Goal: Transaction & Acquisition: Purchase product/service

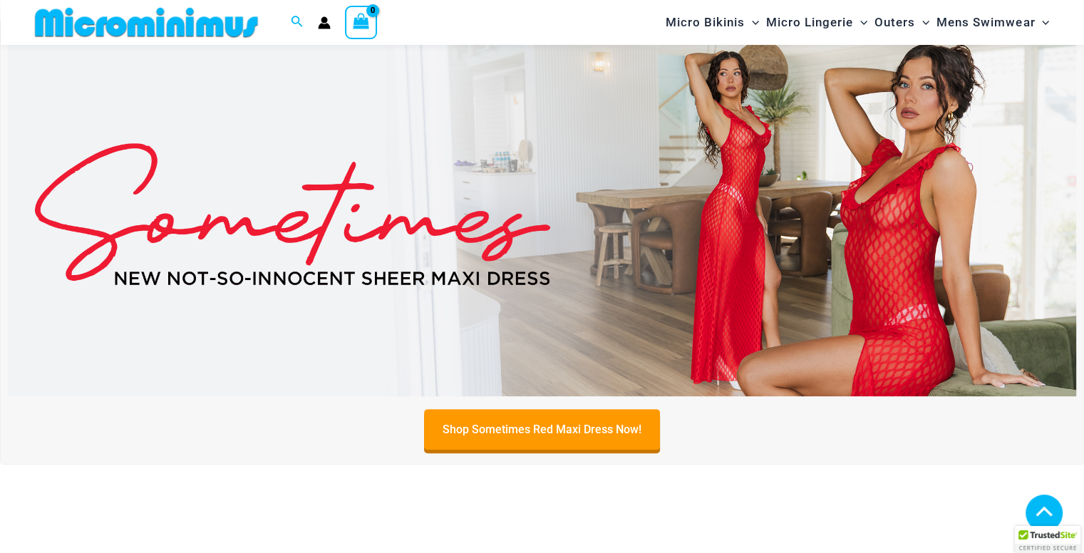
scroll to position [488, 0]
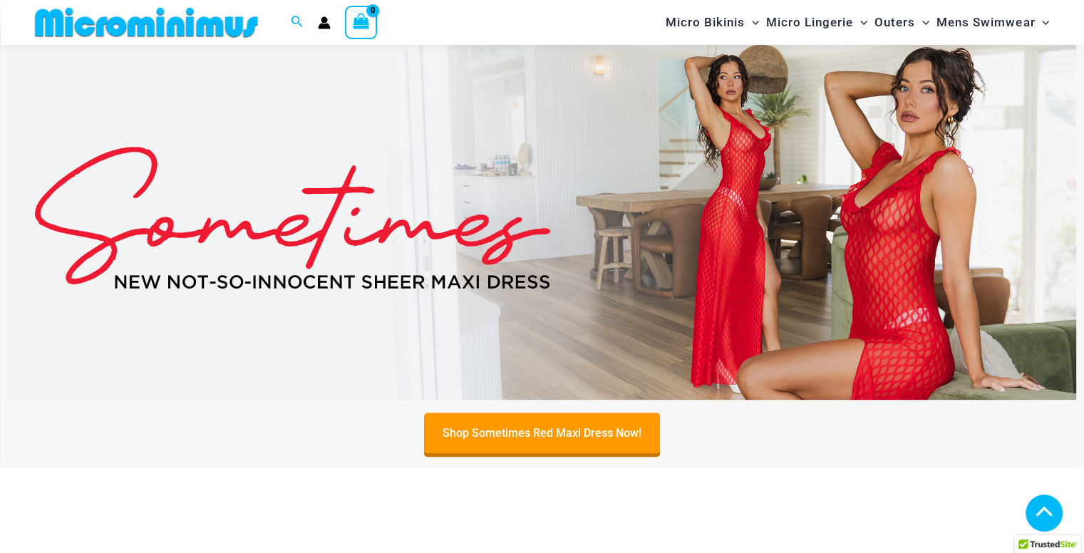
click at [741, 210] on img at bounding box center [542, 217] width 1069 height 363
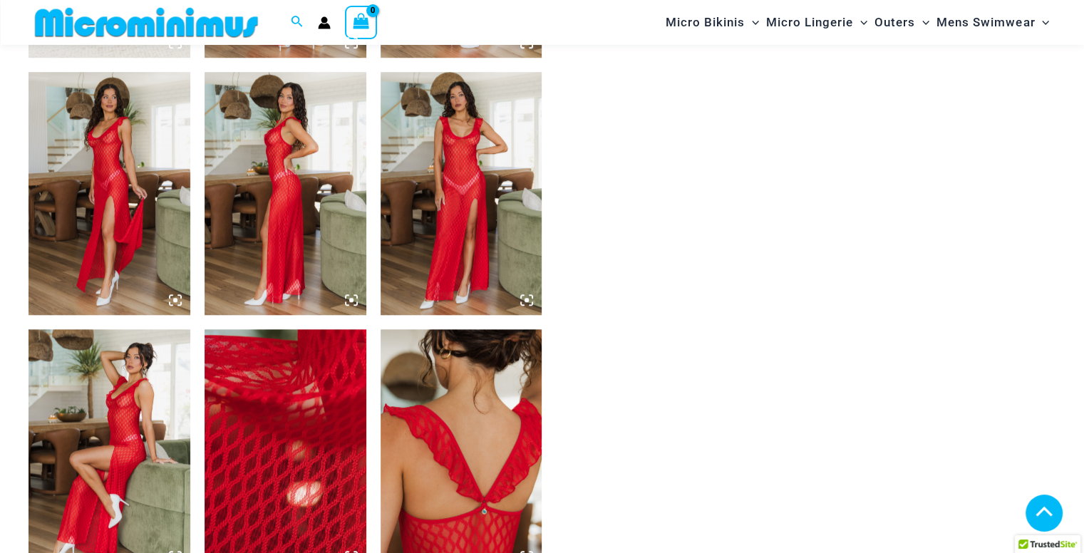
scroll to position [990, 0]
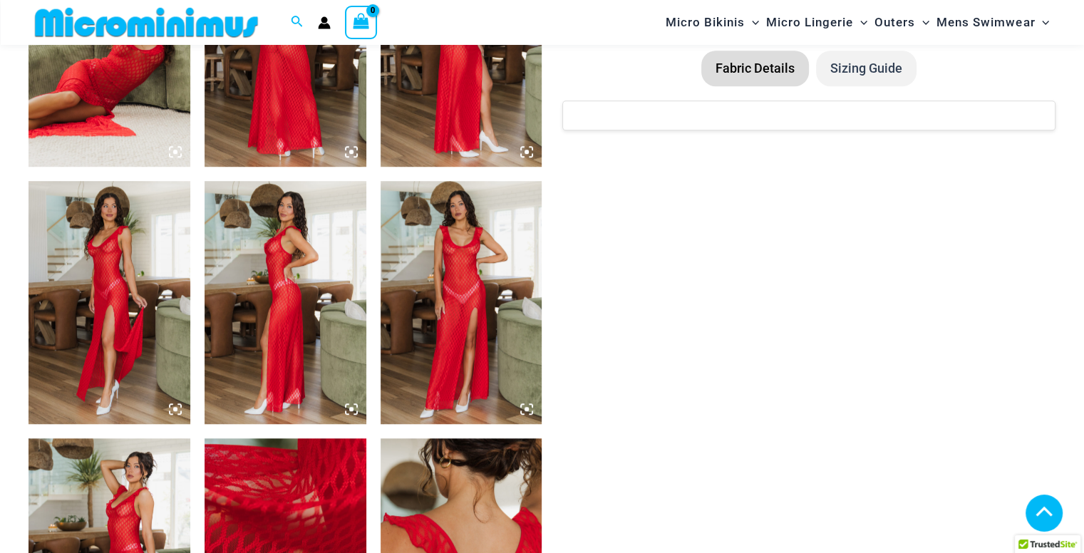
click at [269, 243] on img at bounding box center [286, 302] width 162 height 242
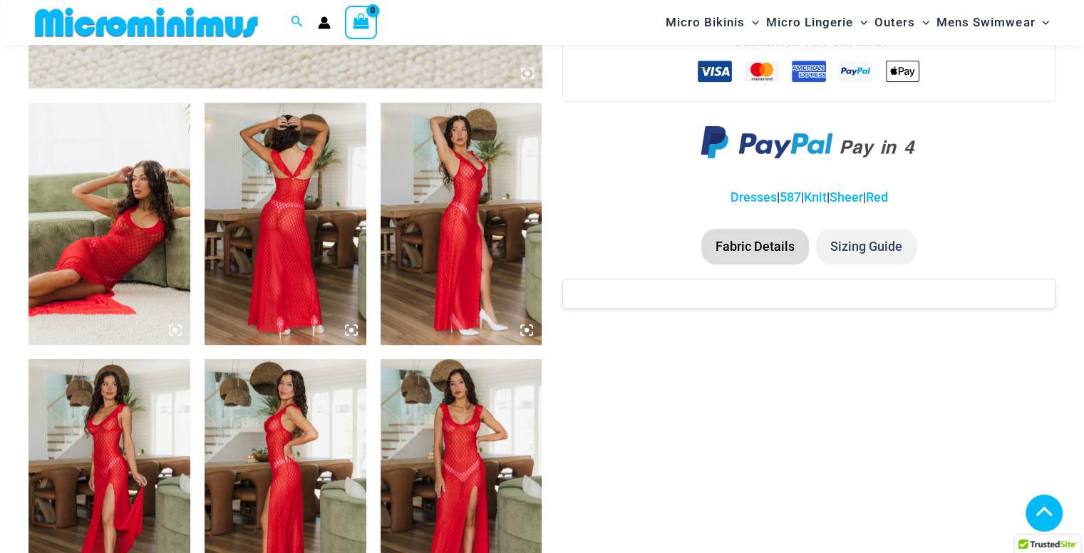
scroll to position [634, 0]
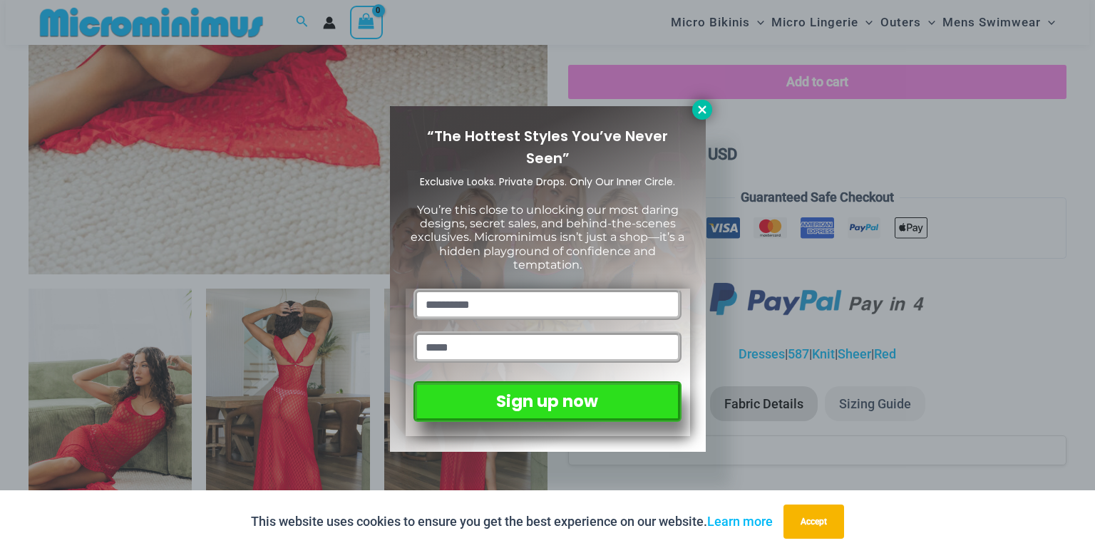
click at [696, 106] on icon at bounding box center [702, 109] width 13 height 13
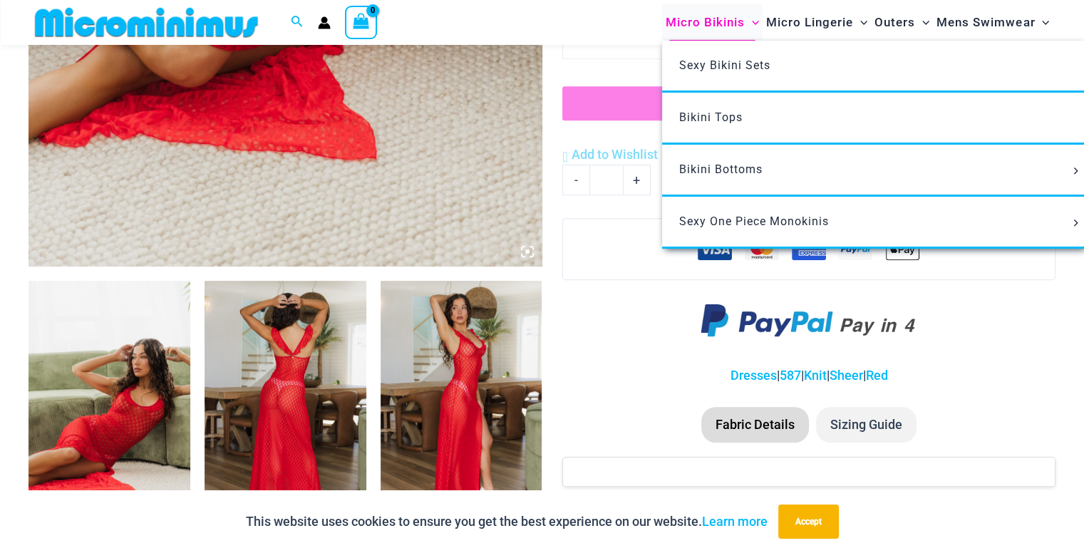
click at [682, 18] on span "Micro Bikinis" at bounding box center [705, 22] width 79 height 36
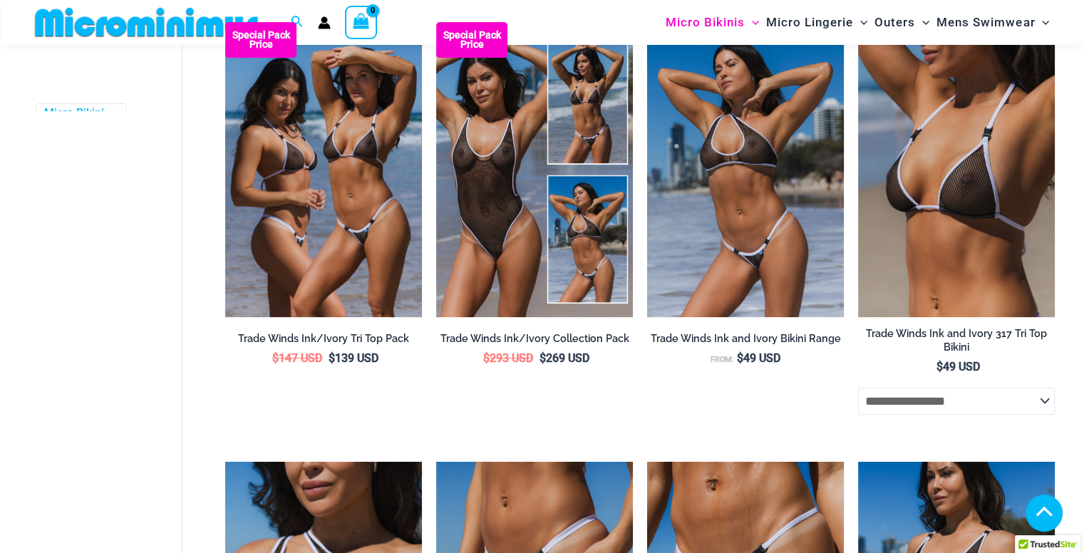
scroll to position [356, 0]
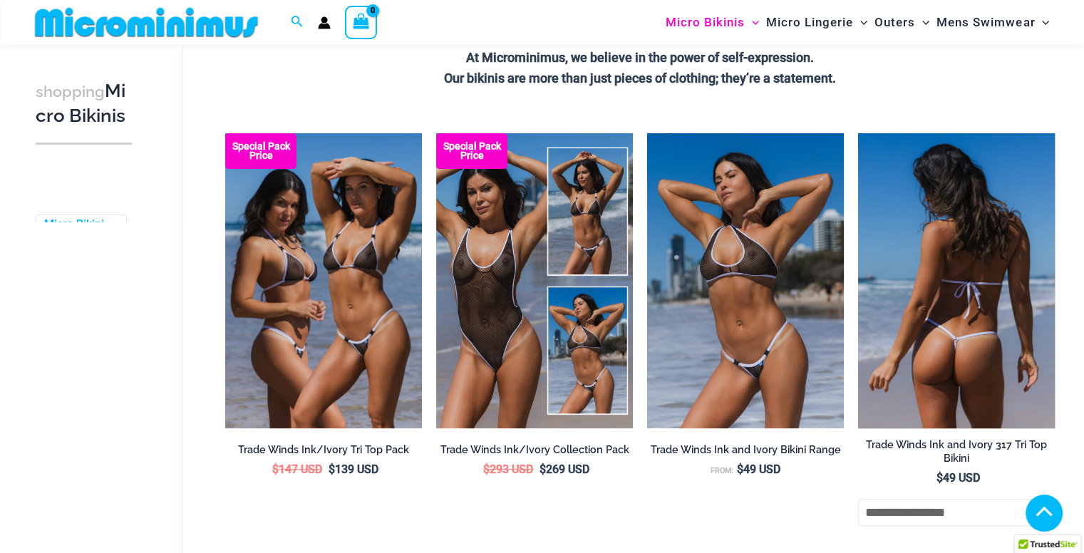
click at [953, 297] on img at bounding box center [956, 280] width 197 height 295
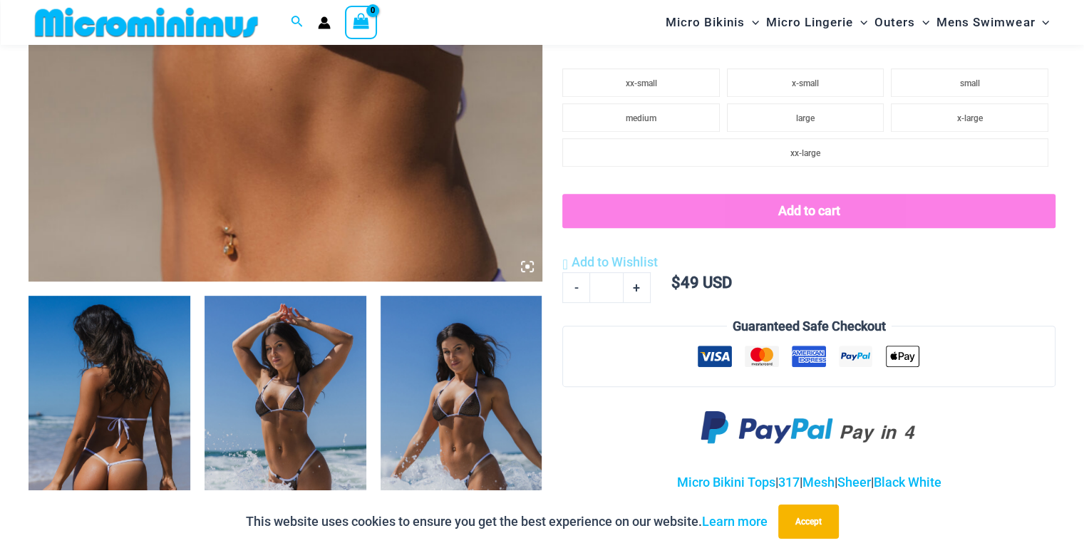
scroll to position [700, 0]
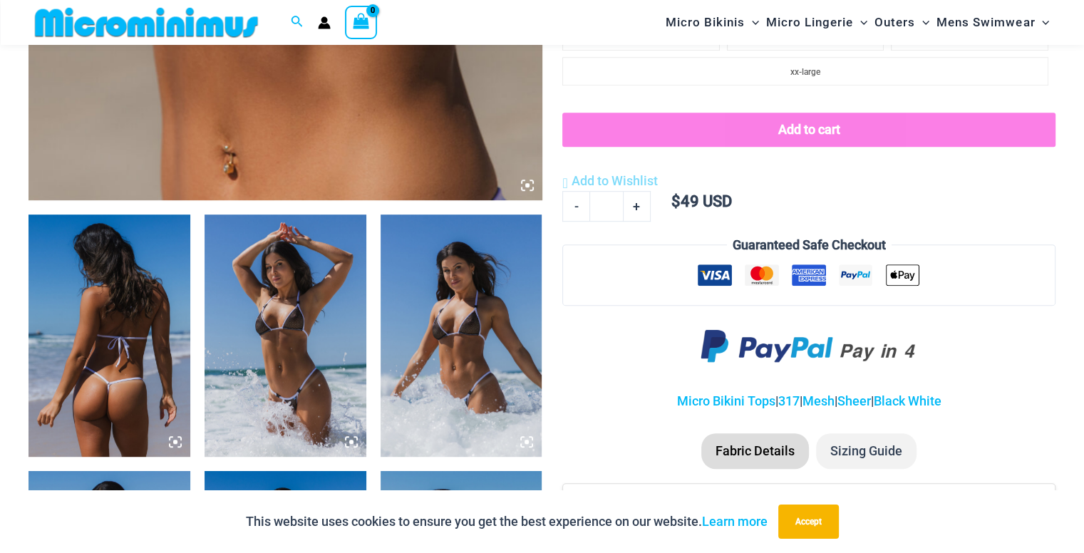
click at [453, 314] on img at bounding box center [462, 336] width 162 height 242
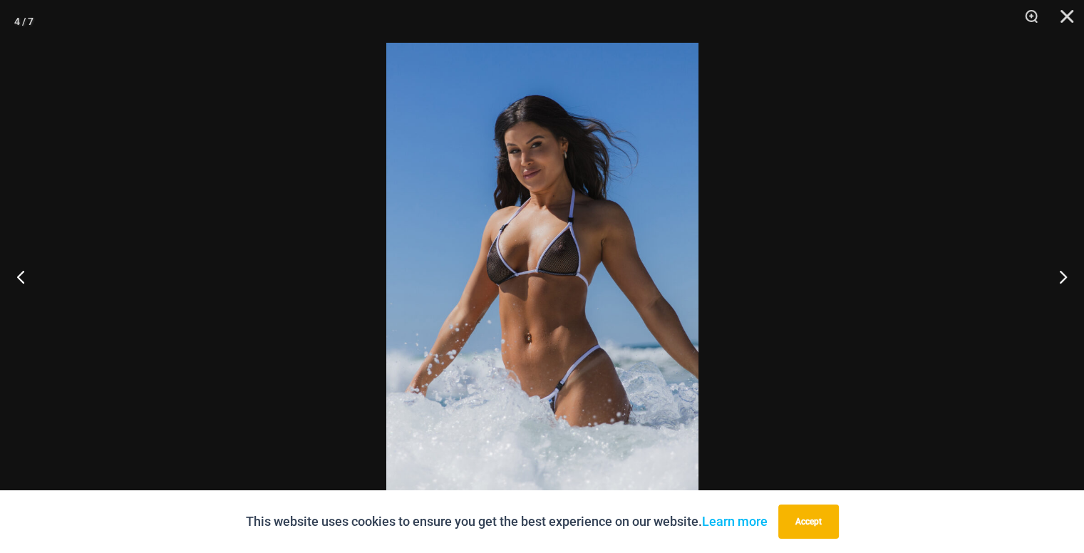
click at [545, 223] on img at bounding box center [542, 277] width 312 height 468
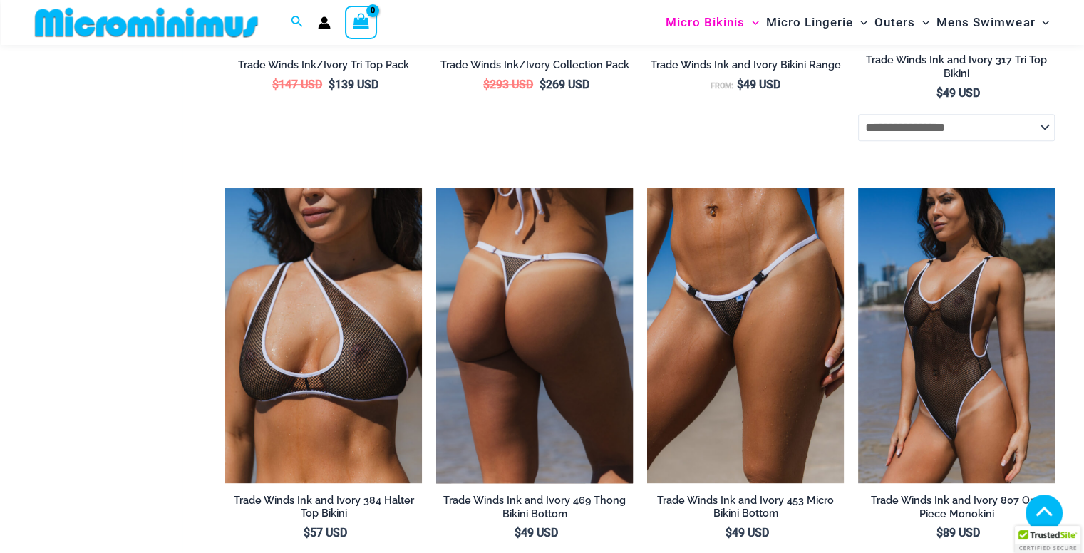
scroll to position [844, 0]
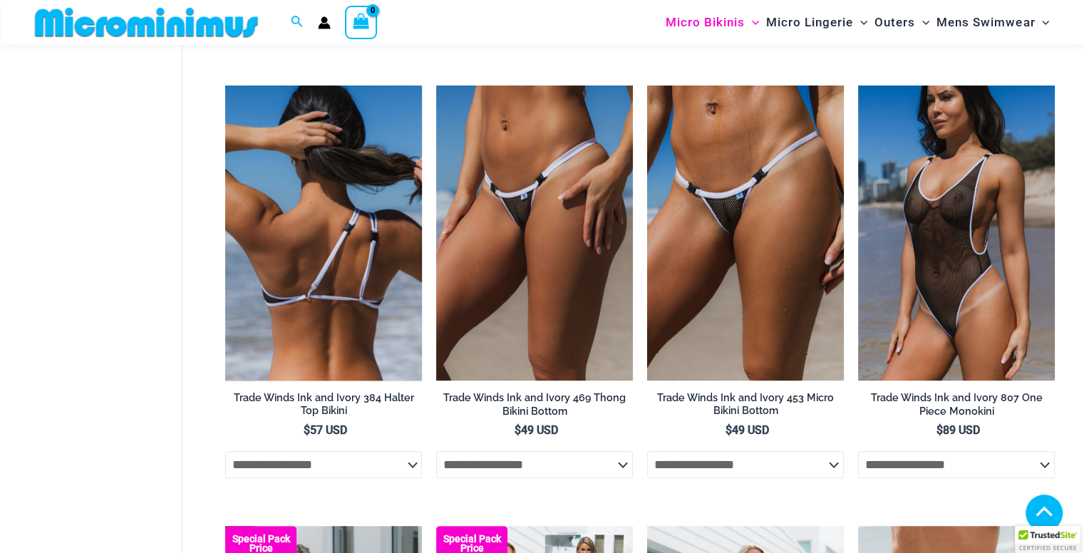
click at [300, 233] on img at bounding box center [323, 233] width 197 height 295
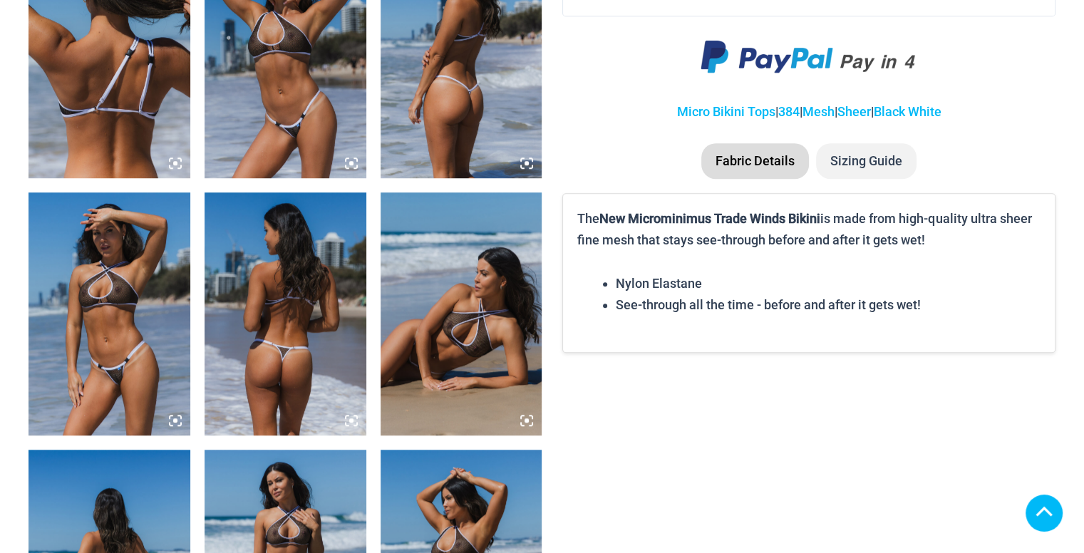
scroll to position [998, 0]
